Goal: Find specific page/section

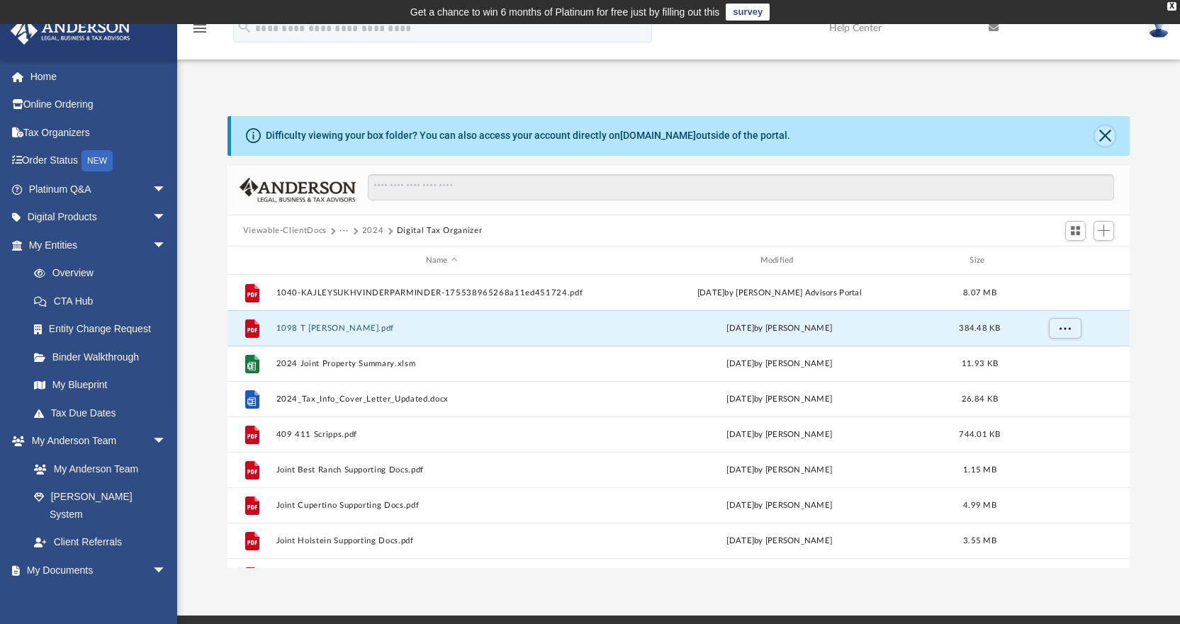
click at [1110, 140] on button "Close" at bounding box center [1105, 136] width 20 height 20
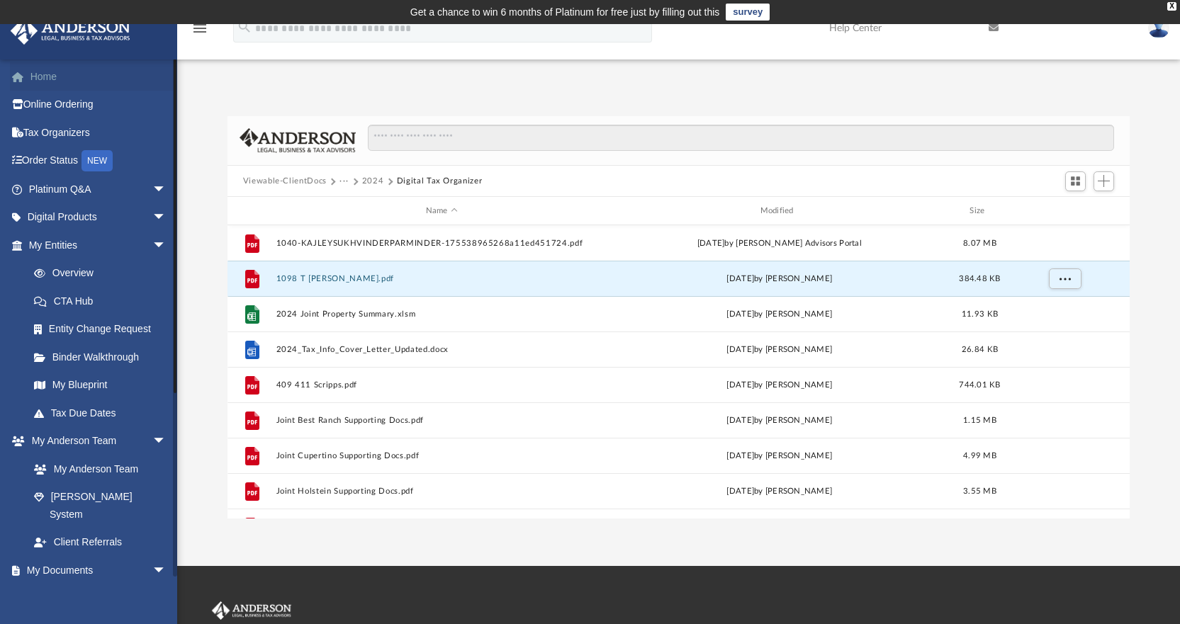
click at [55, 79] on link "Home" at bounding box center [99, 76] width 178 height 28
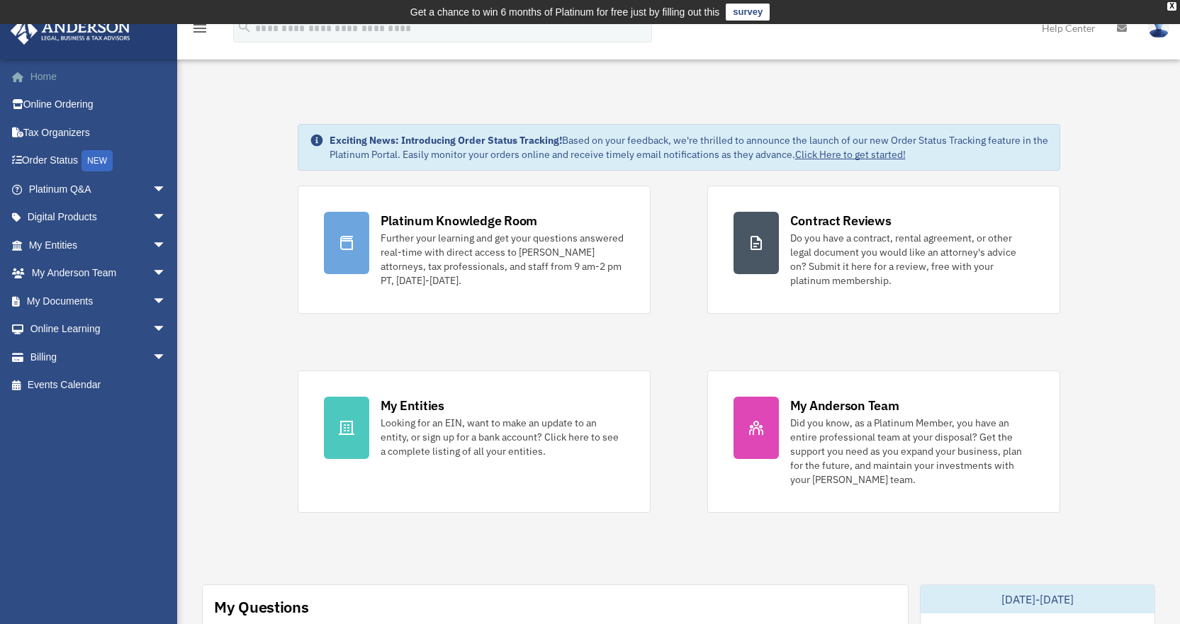
click at [52, 80] on link "Home" at bounding box center [99, 76] width 178 height 28
click at [91, 298] on link "My Documents arrow_drop_down" at bounding box center [99, 301] width 178 height 28
click at [152, 300] on span "arrow_drop_down" at bounding box center [166, 301] width 28 height 29
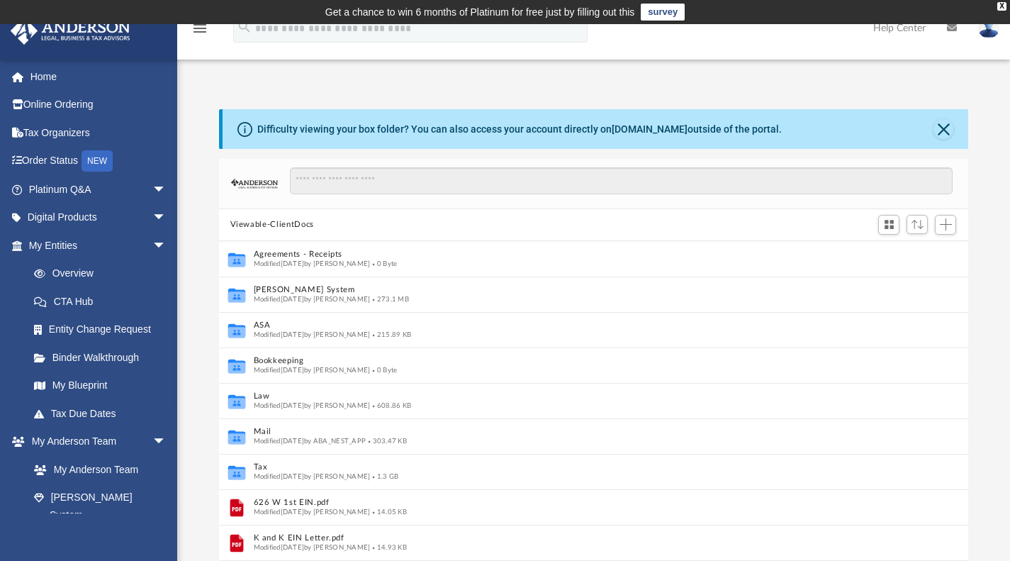
scroll to position [311, 738]
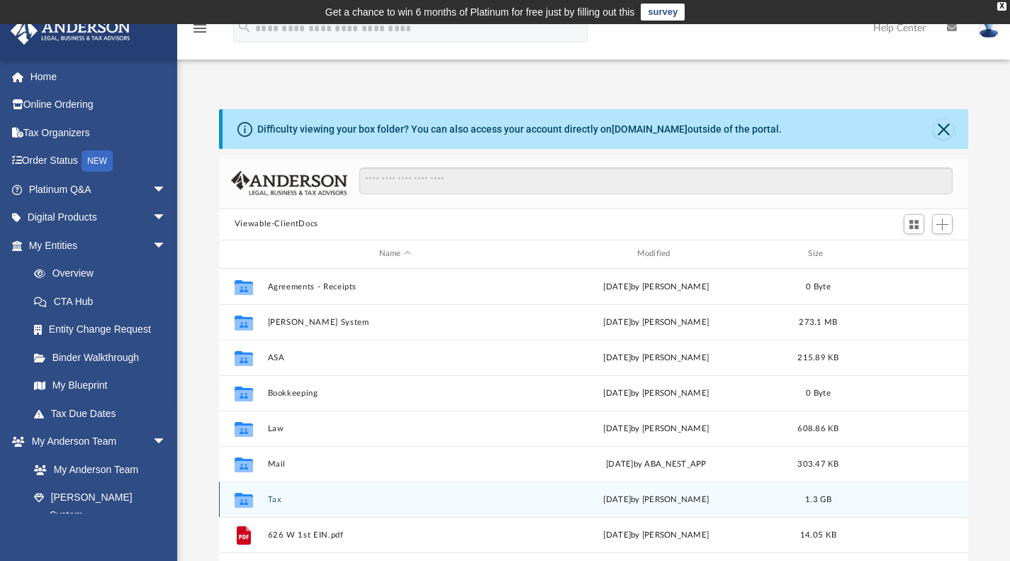
click at [284, 501] on button "Tax" at bounding box center [394, 498] width 255 height 9
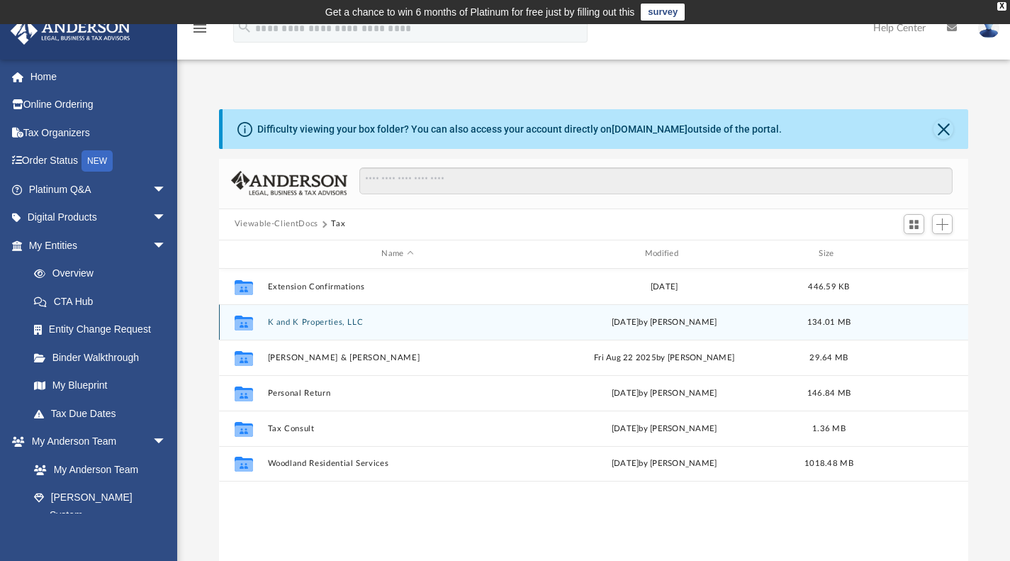
click at [311, 318] on button "K and K Properties, LLC" at bounding box center [397, 321] width 260 height 9
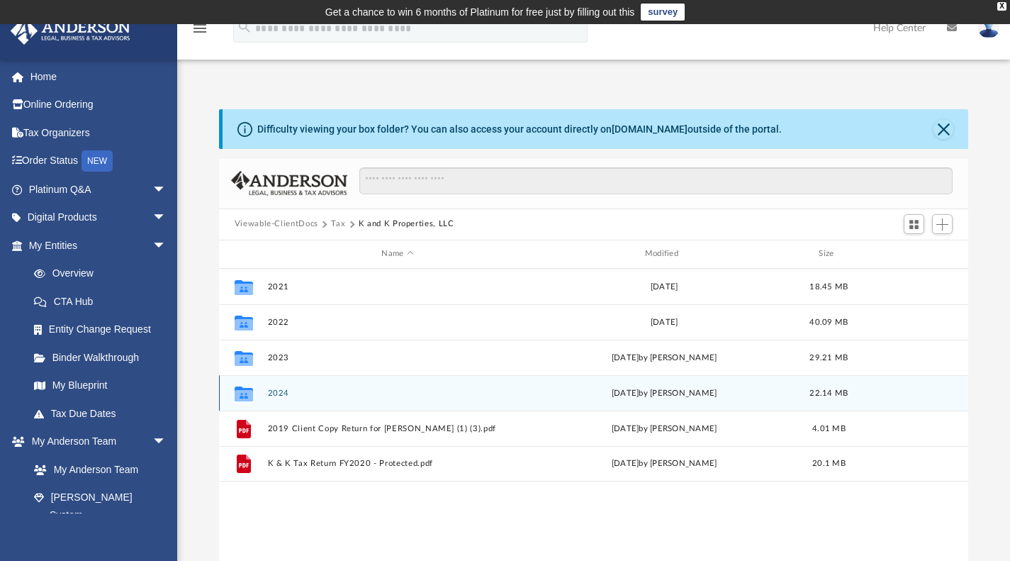
click at [284, 393] on button "2024" at bounding box center [397, 392] width 260 height 9
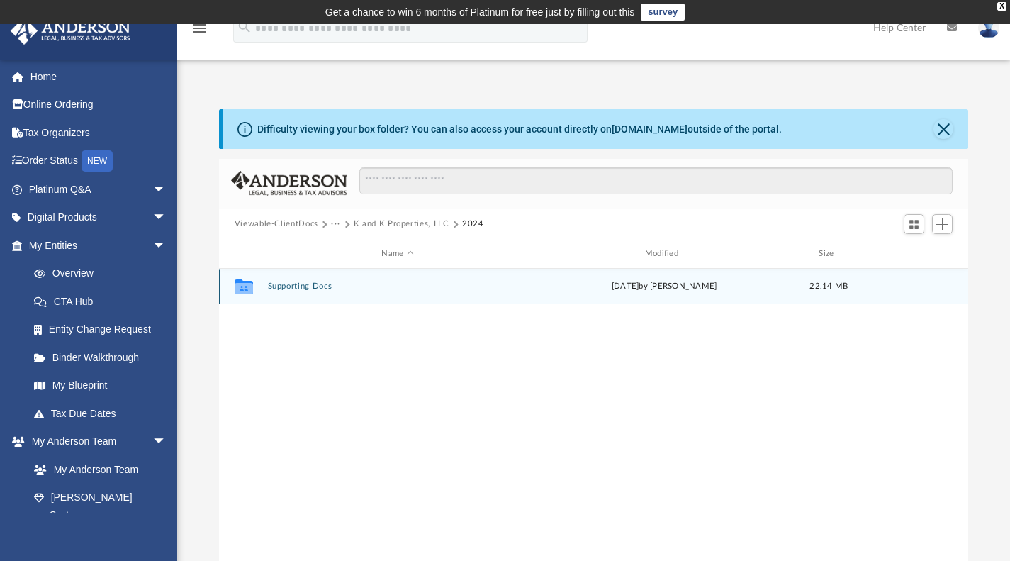
click at [281, 288] on button "Supporting Docs" at bounding box center [397, 285] width 260 height 9
